Goal: Task Accomplishment & Management: Manage account settings

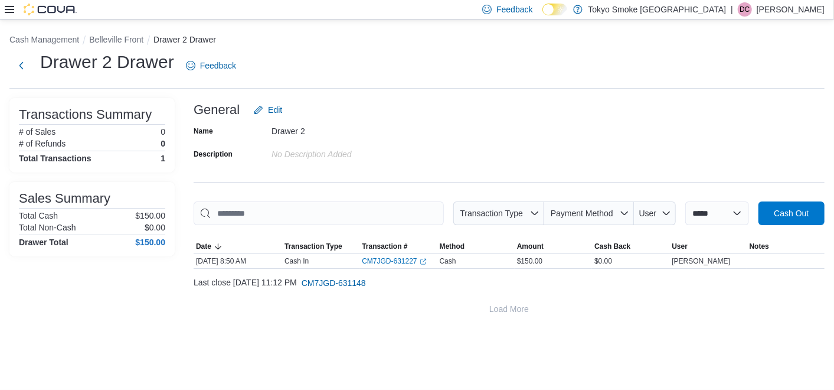
click at [403, 8] on p "[PERSON_NAME]" at bounding box center [791, 9] width 68 height 14
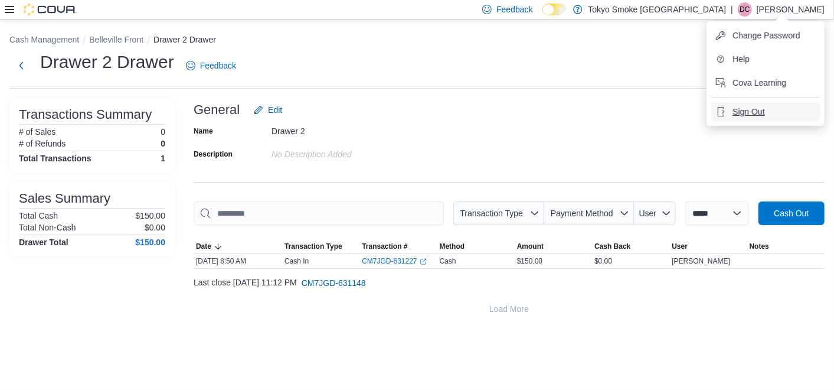
click at [403, 113] on span "Sign Out" at bounding box center [748, 112] width 32 height 12
